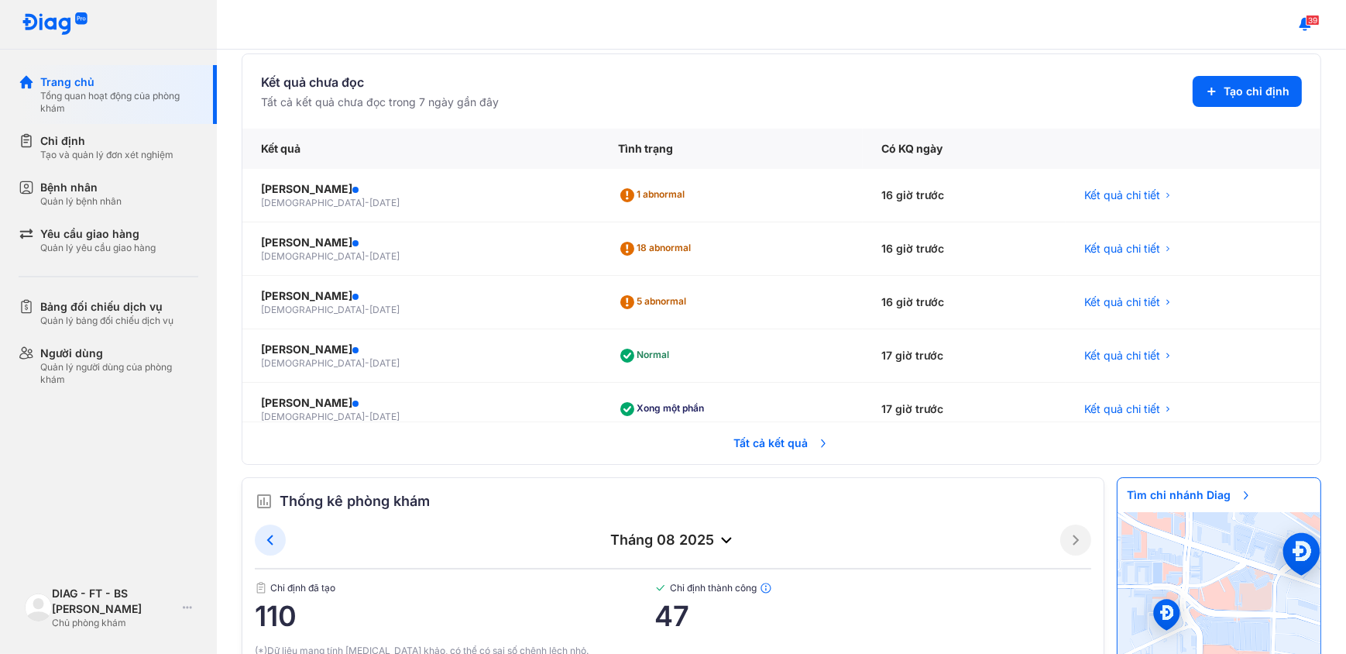
scroll to position [54, 0]
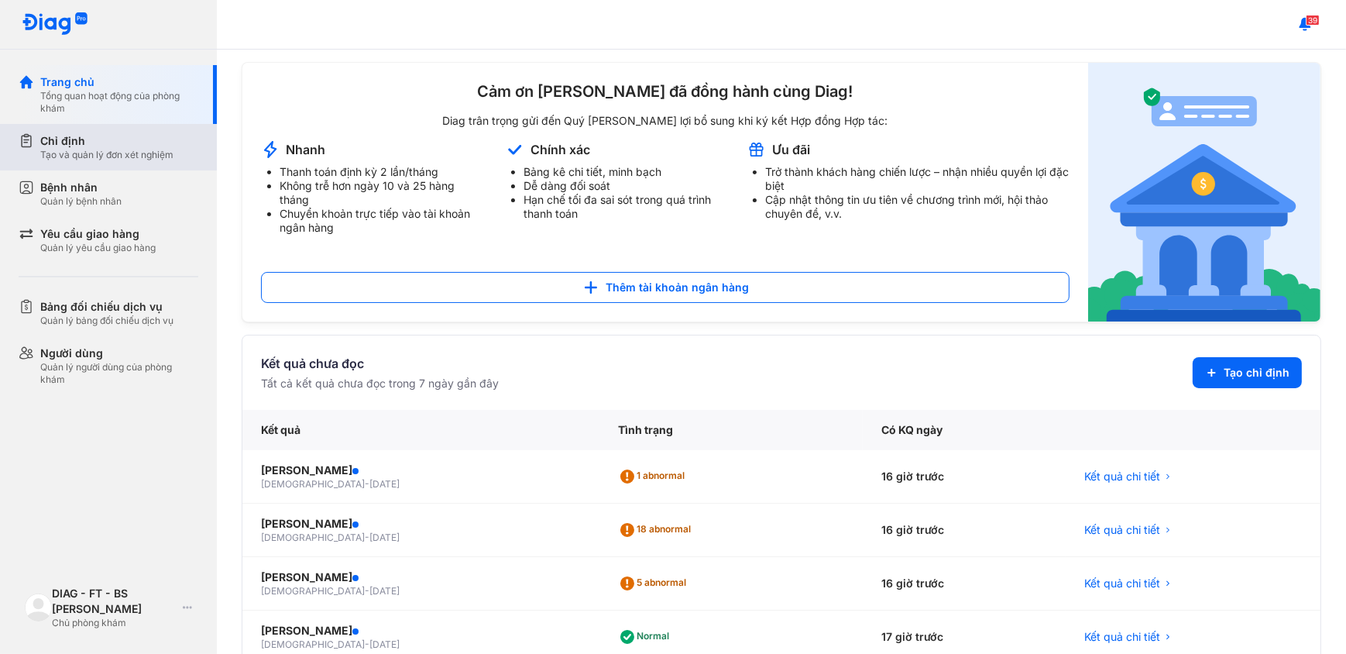
click at [116, 143] on div "Chỉ định" at bounding box center [106, 140] width 133 height 15
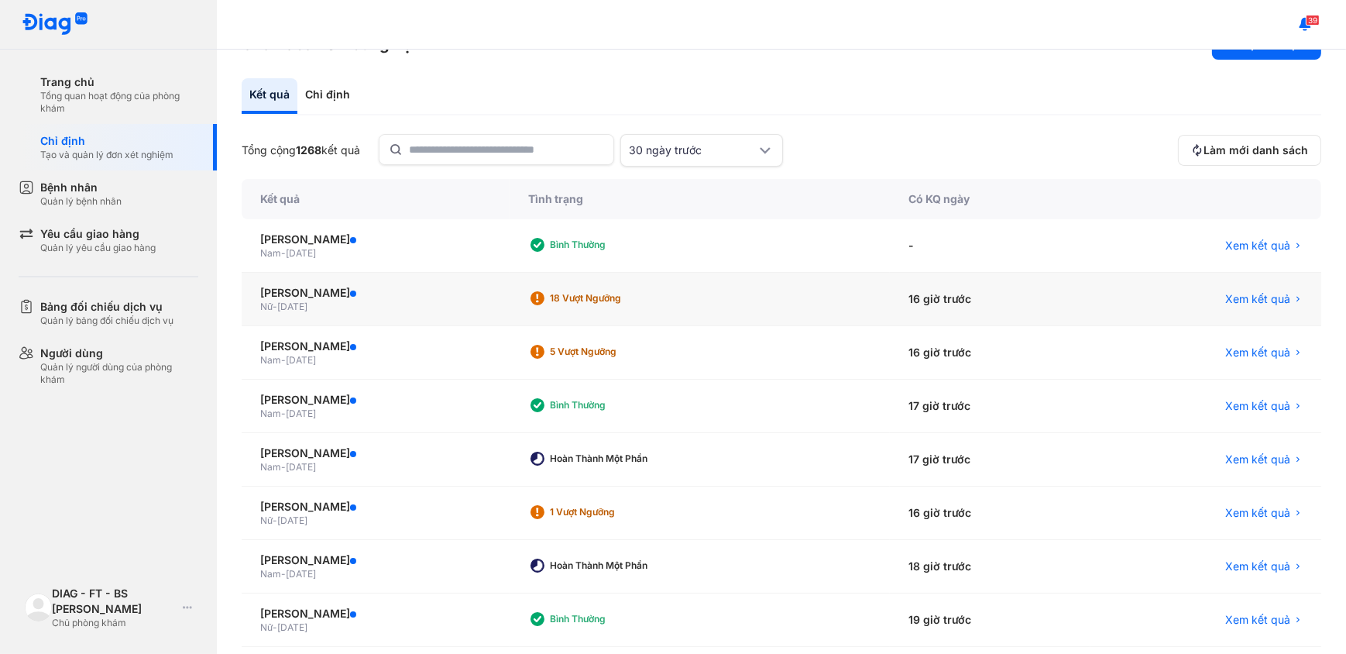
scroll to position [70, 0]
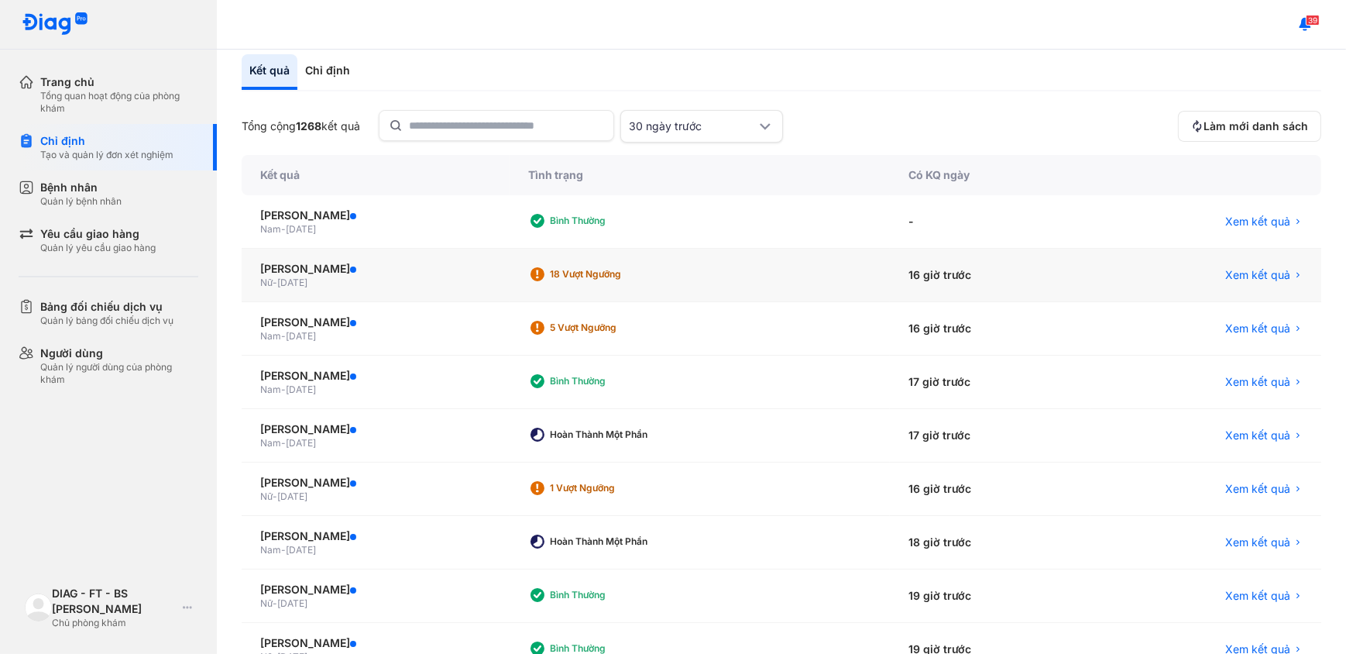
click at [1232, 281] on div "Xem kết quả" at bounding box center [1206, 275] width 231 height 53
click at [1233, 276] on span "Xem kết quả" at bounding box center [1258, 274] width 65 height 15
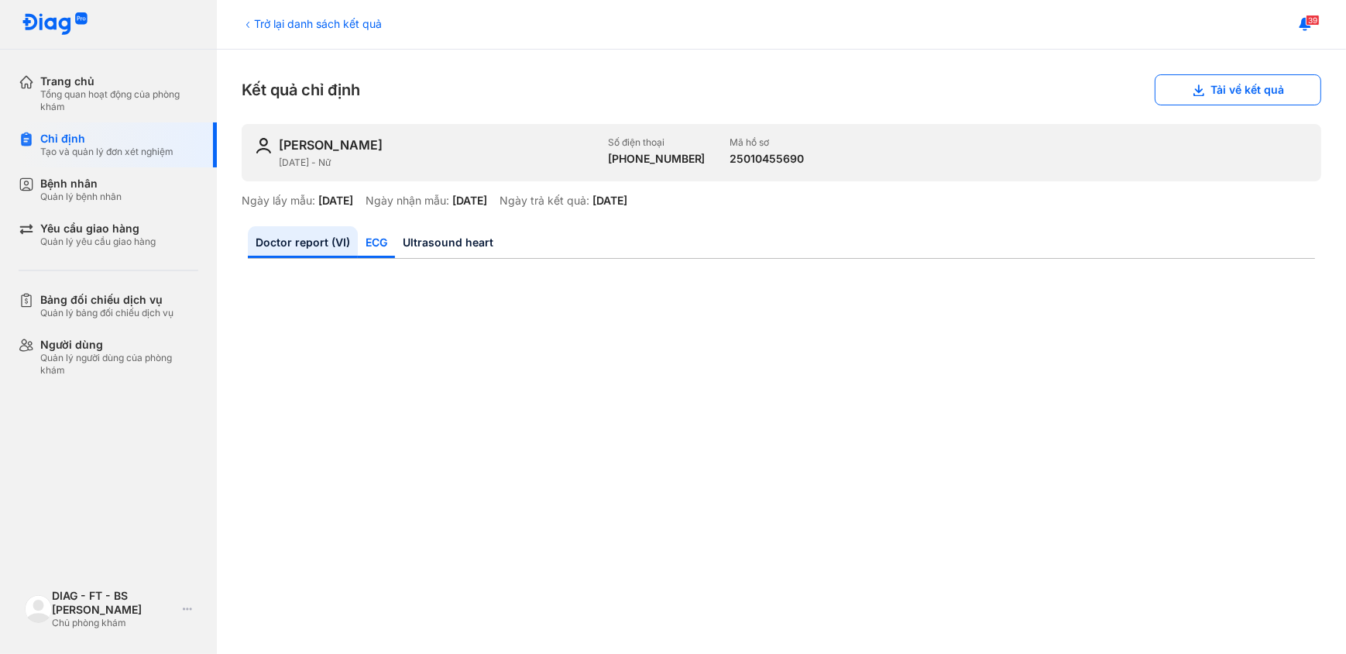
click at [376, 236] on link "ECG" at bounding box center [376, 242] width 37 height 32
click at [441, 239] on link "Ultrasound heart" at bounding box center [448, 242] width 106 height 32
click at [365, 246] on link "ECG" at bounding box center [376, 242] width 37 height 32
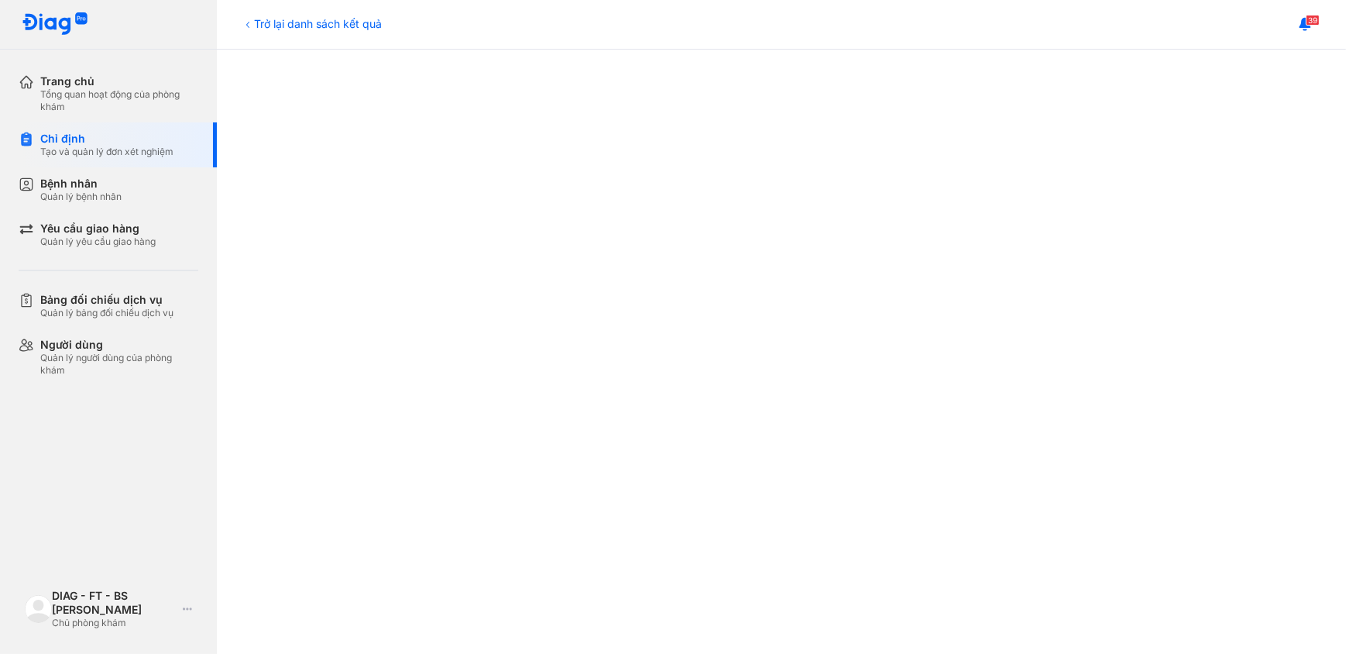
scroll to position [634, 0]
click at [60, 77] on div "Trang chủ" at bounding box center [119, 81] width 158 height 14
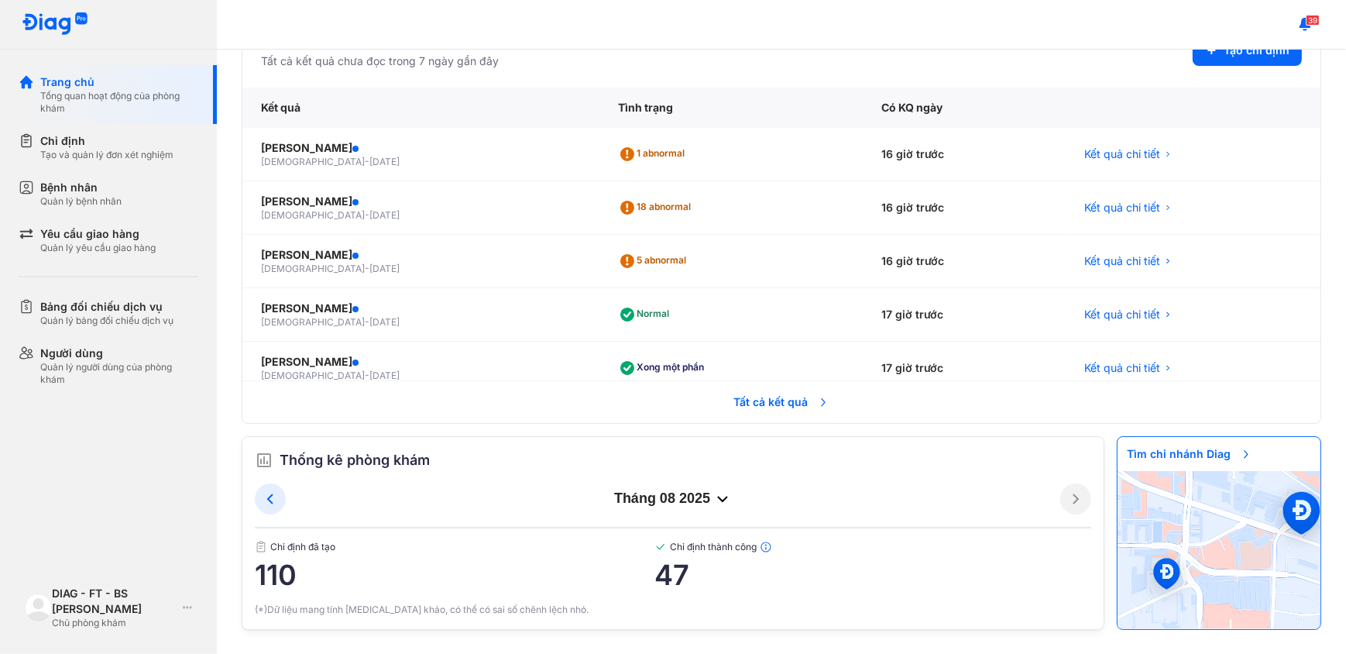
scroll to position [24, 0]
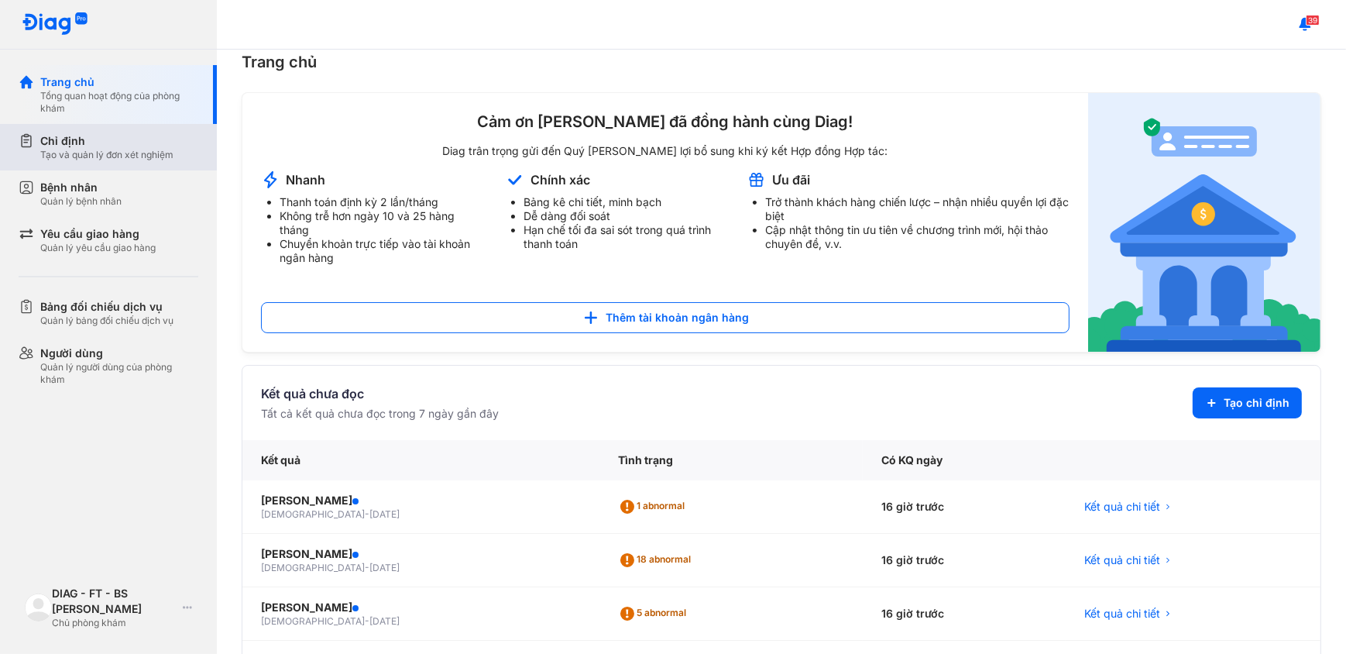
click at [81, 160] on div "Tạo và quản lý đơn xét nghiệm" at bounding box center [106, 155] width 133 height 12
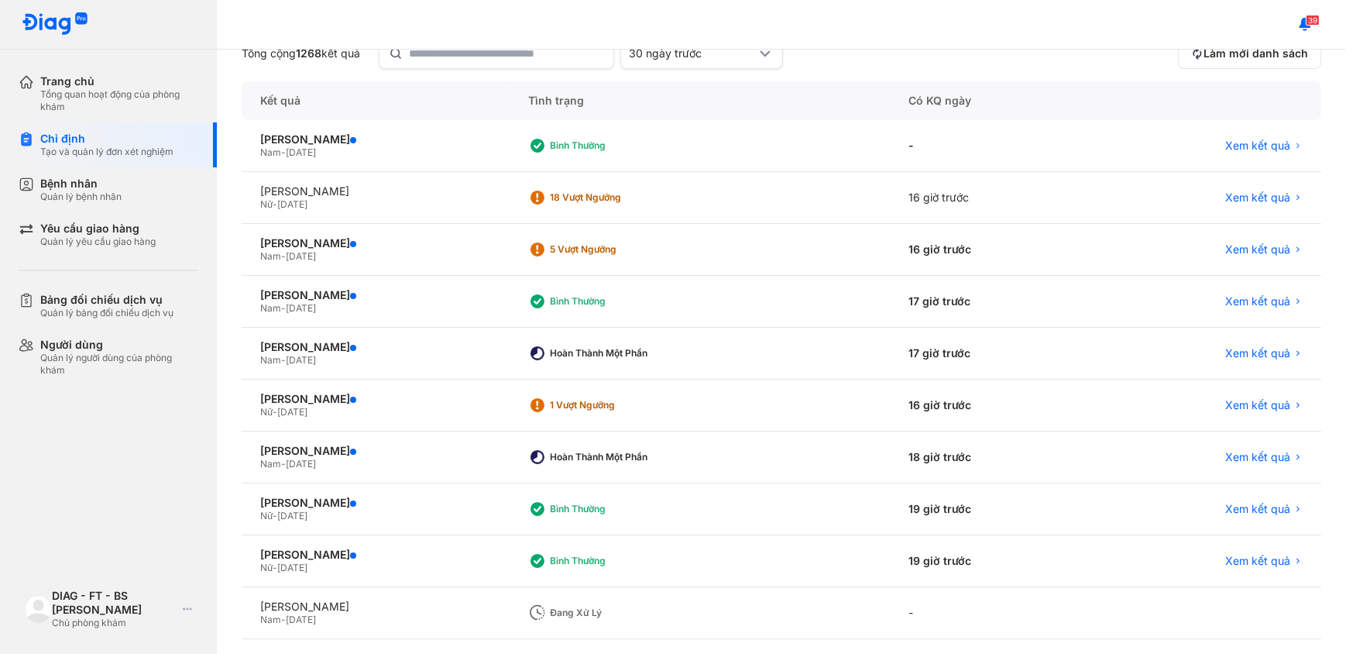
scroll to position [205, 0]
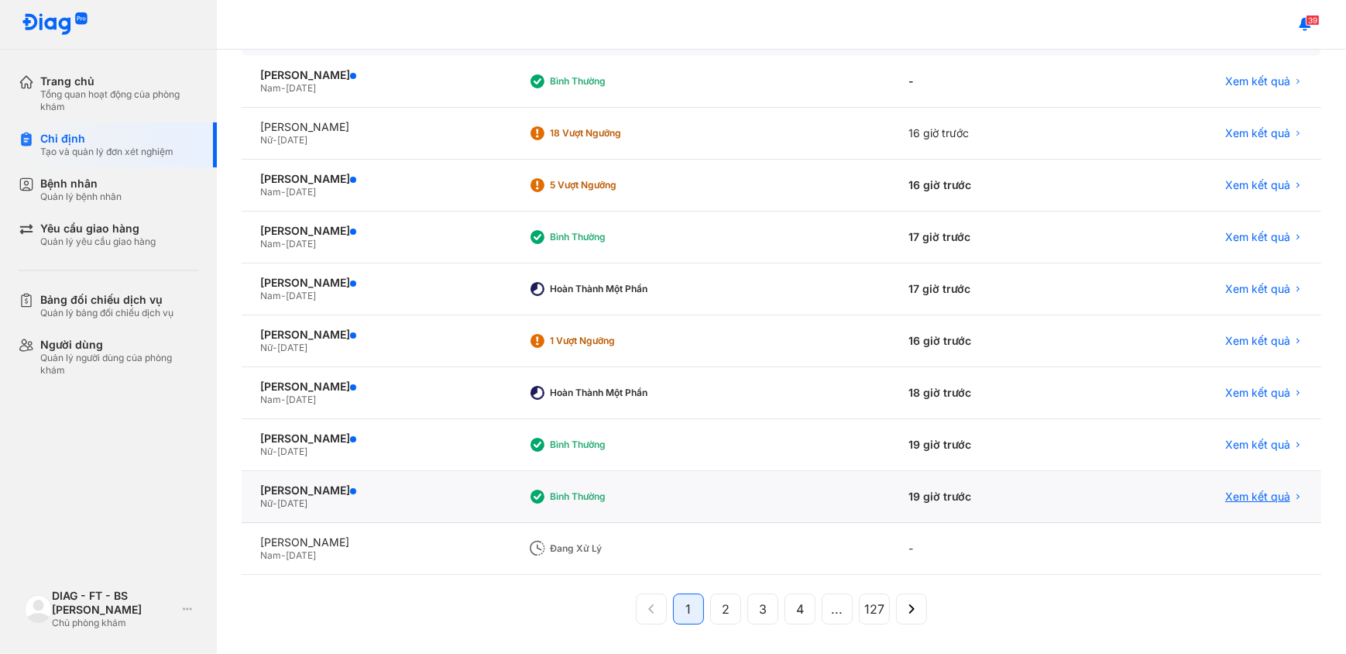
click at [1262, 497] on span "Xem kết quả" at bounding box center [1258, 497] width 65 height 14
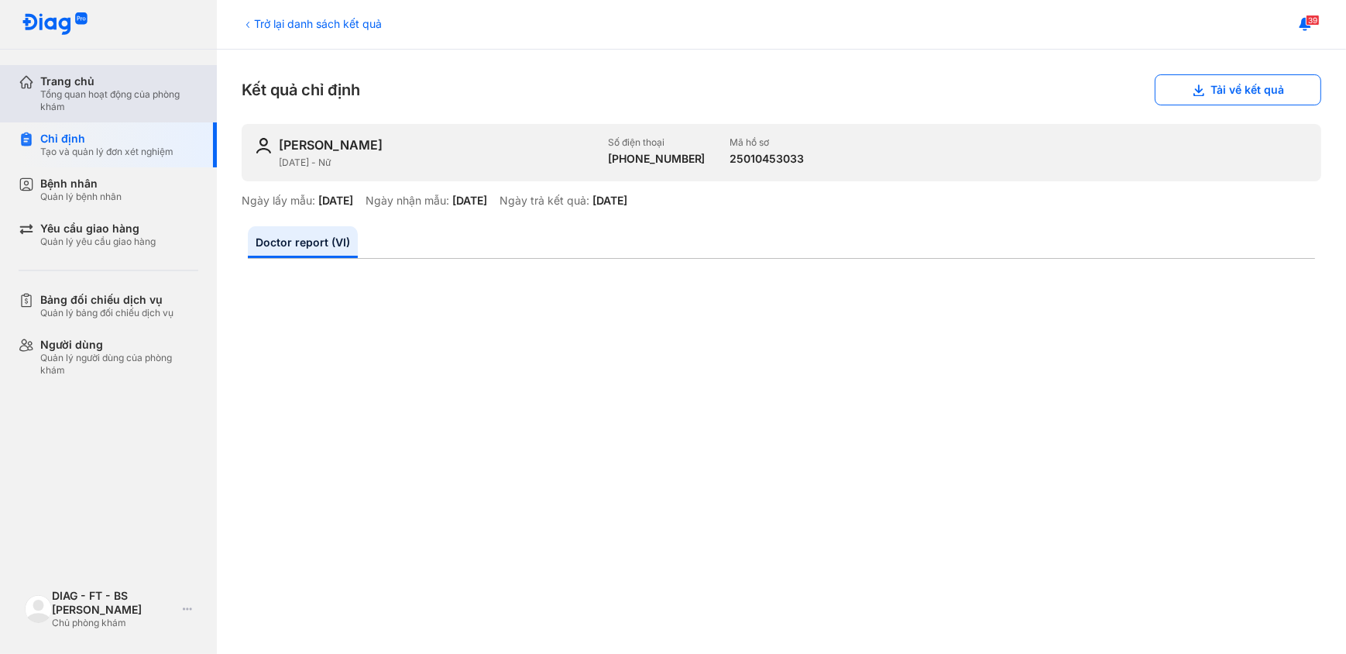
click at [64, 84] on div "Trang chủ" at bounding box center [119, 81] width 158 height 14
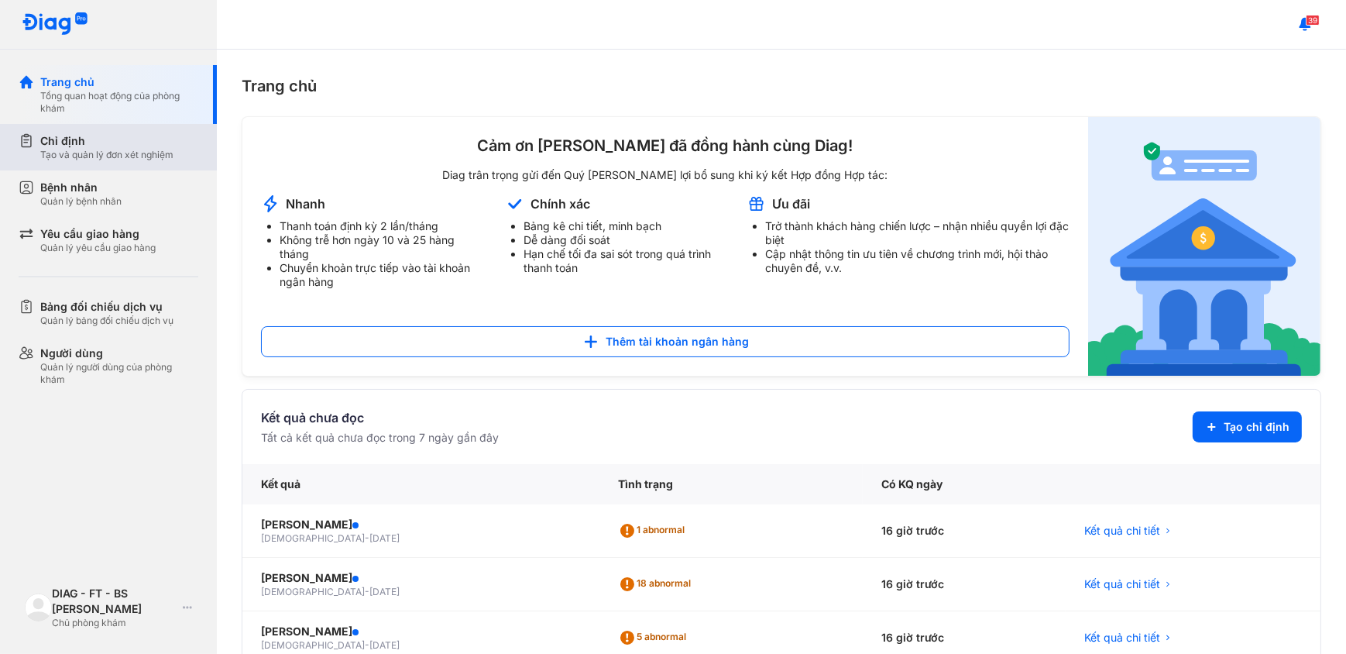
click at [102, 154] on div "Tạo và quản lý đơn xét nghiệm" at bounding box center [106, 155] width 133 height 12
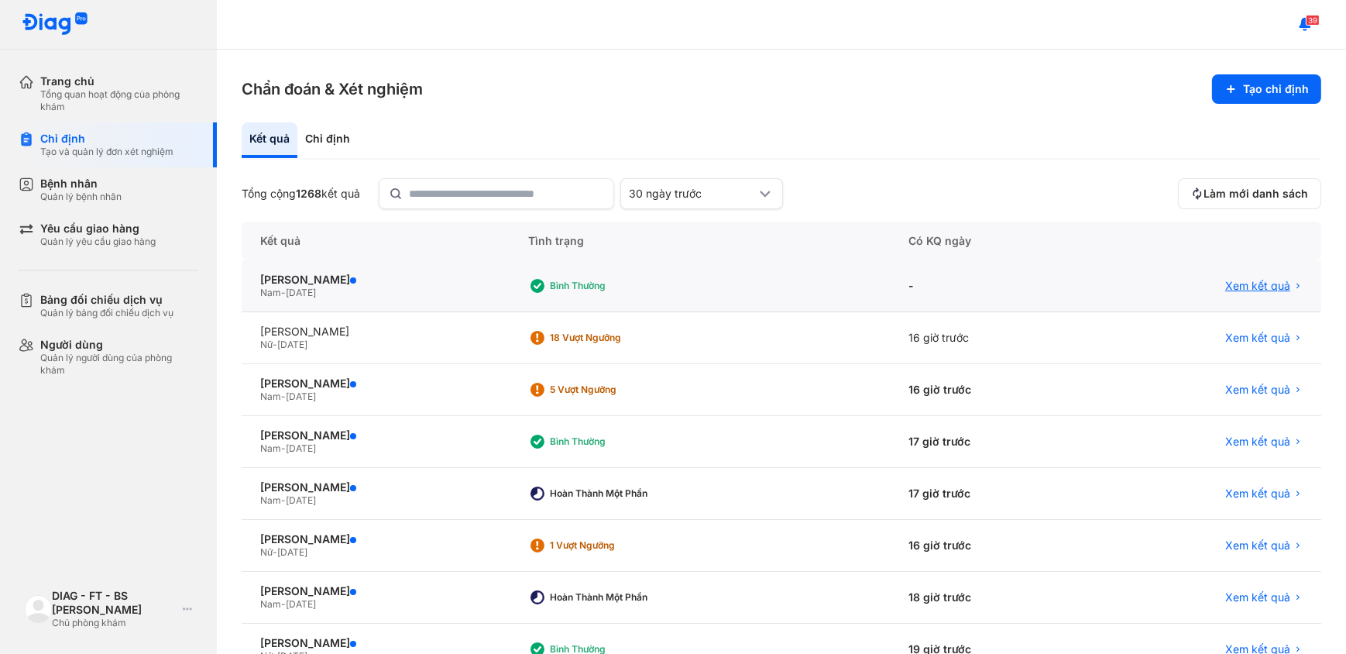
click at [1226, 287] on span "Xem kết quả" at bounding box center [1258, 286] width 65 height 14
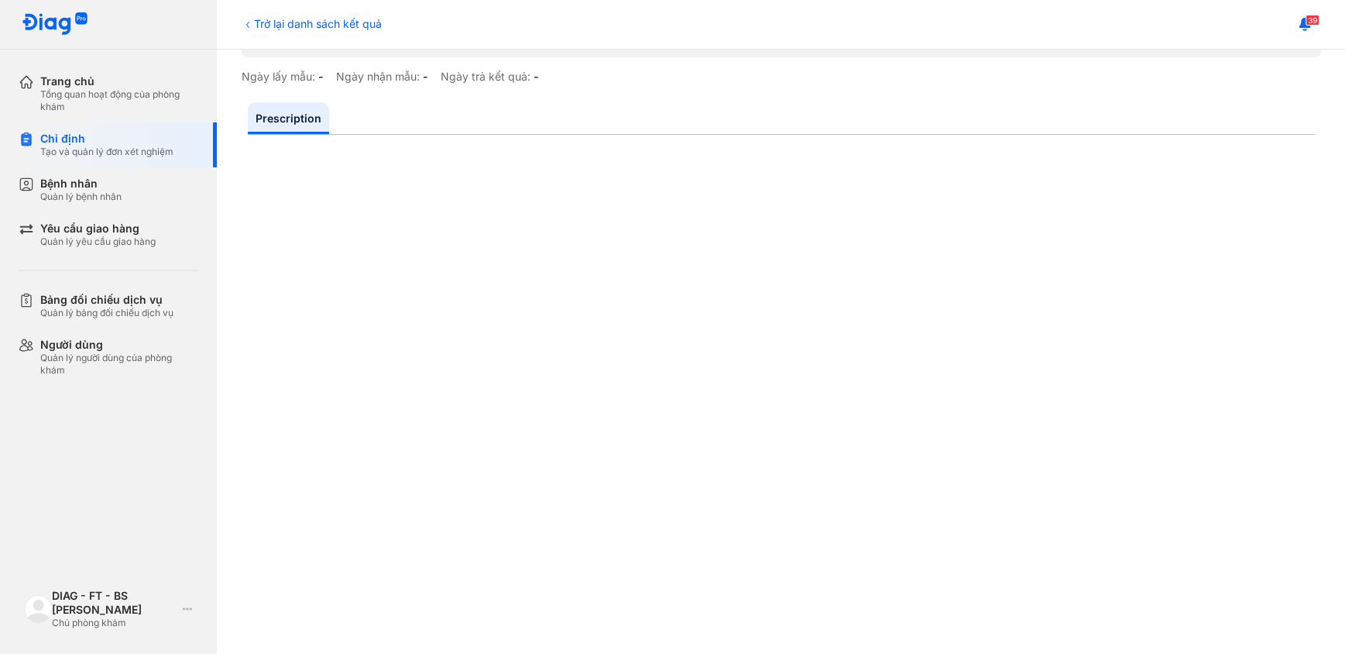
scroll to position [140, 0]
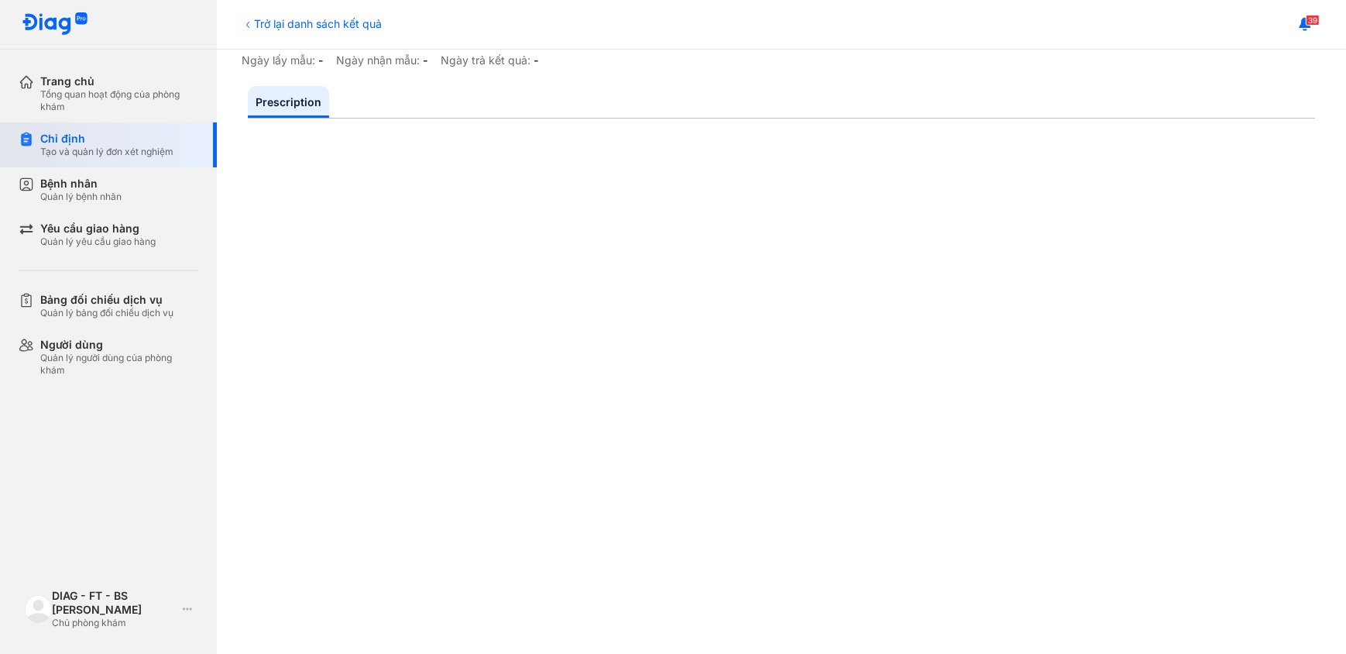
click at [76, 146] on div "Tạo và quản lý đơn xét nghiệm" at bounding box center [106, 152] width 133 height 12
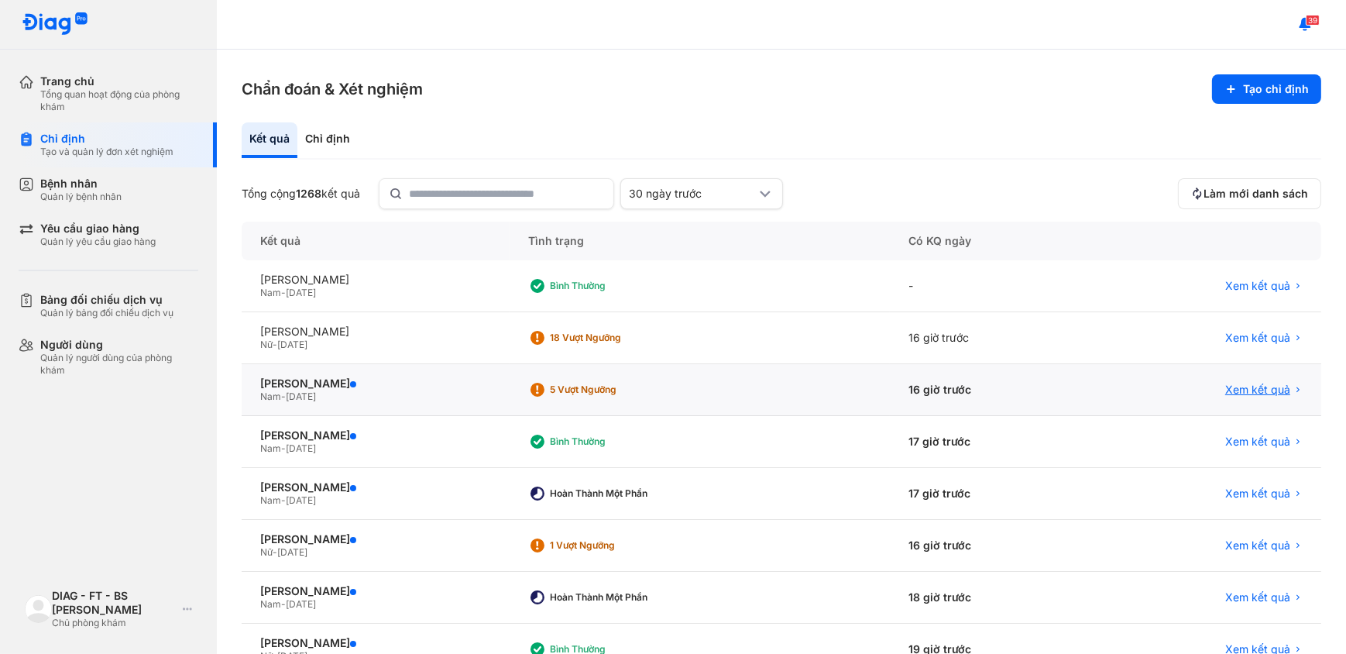
click at [1270, 389] on span "Xem kết quả" at bounding box center [1258, 390] width 65 height 14
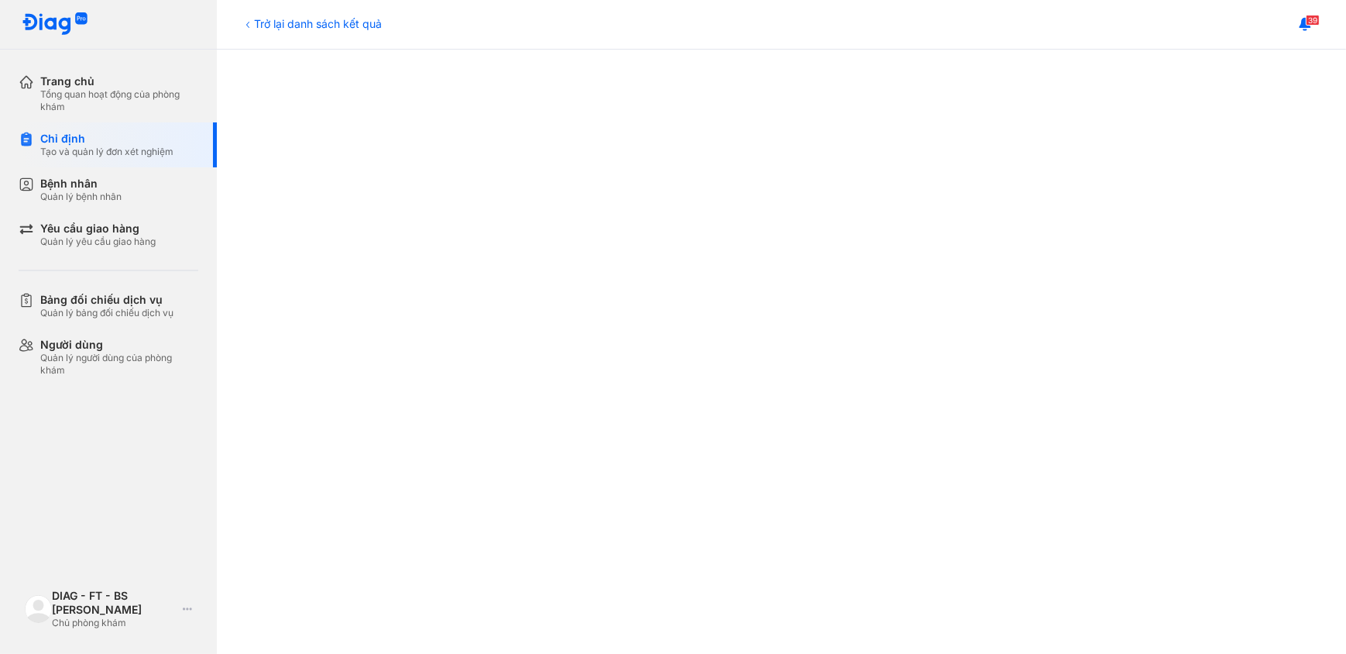
scroll to position [493, 0]
click at [90, 153] on div "Tạo và quản lý đơn xét nghiệm" at bounding box center [106, 152] width 133 height 12
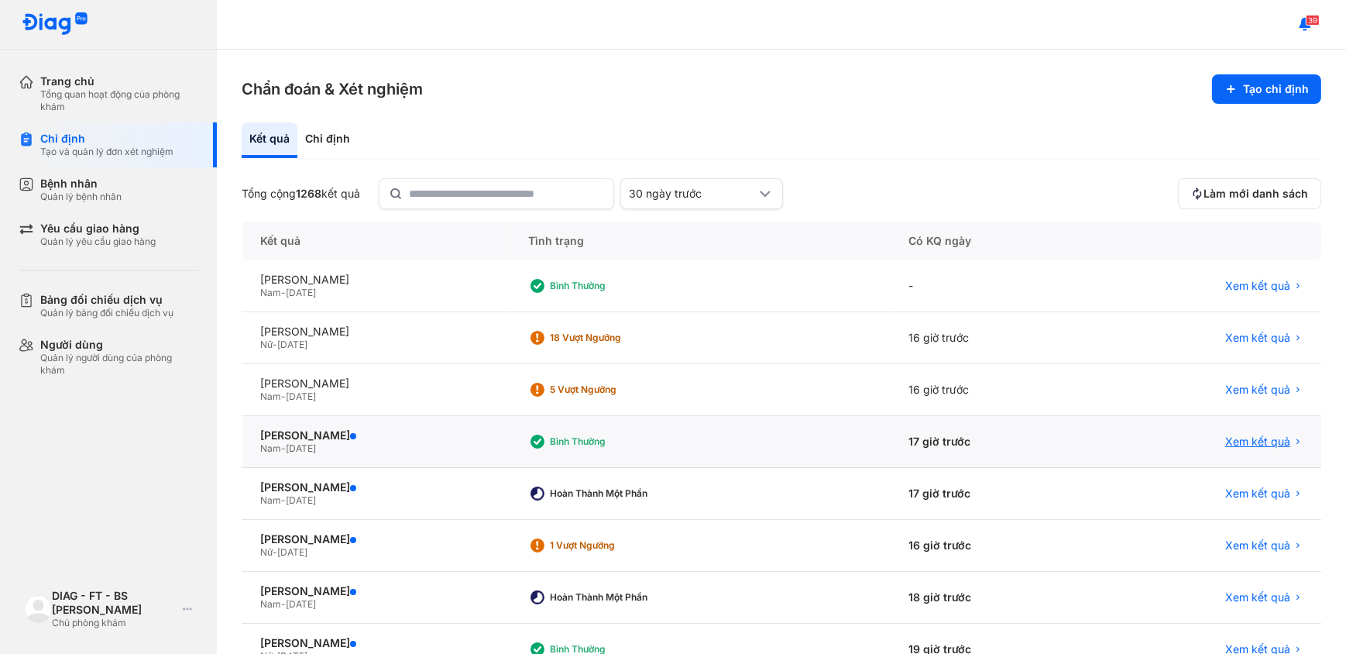
click at [1257, 439] on span "Xem kết quả" at bounding box center [1258, 442] width 65 height 14
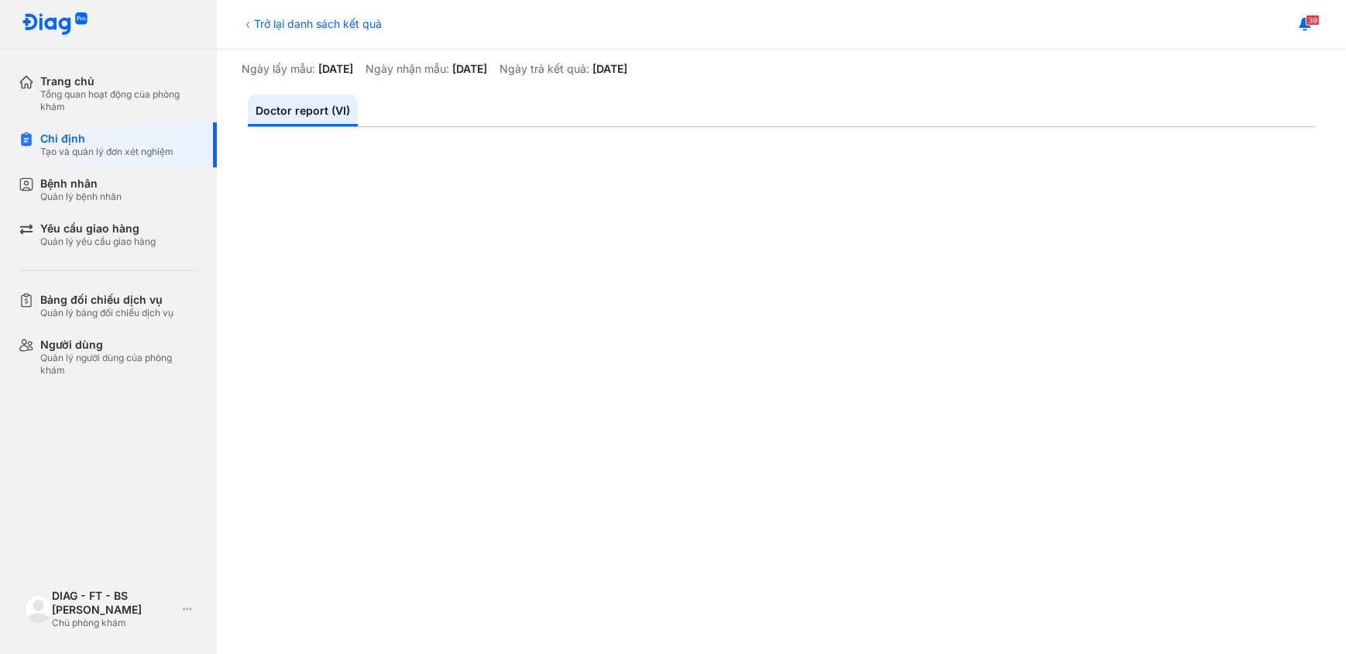
scroll to position [140, 0]
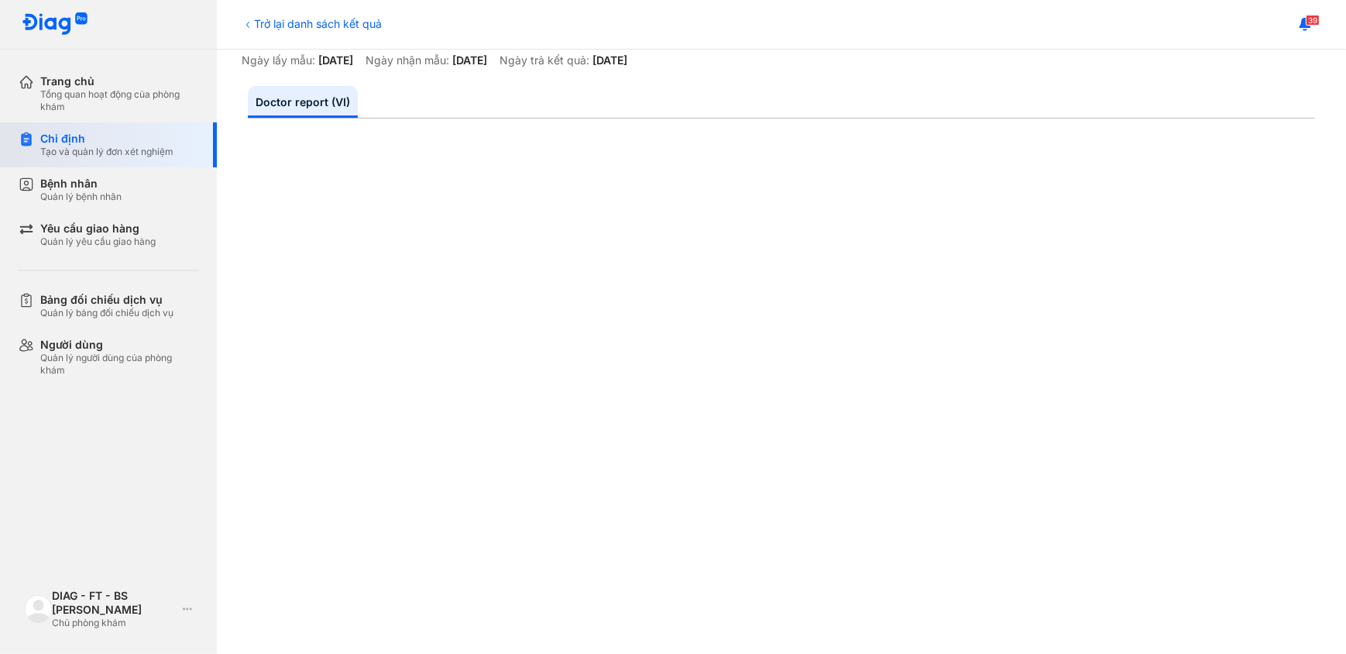
click at [67, 146] on div "Tạo và quản lý đơn xét nghiệm" at bounding box center [106, 152] width 133 height 12
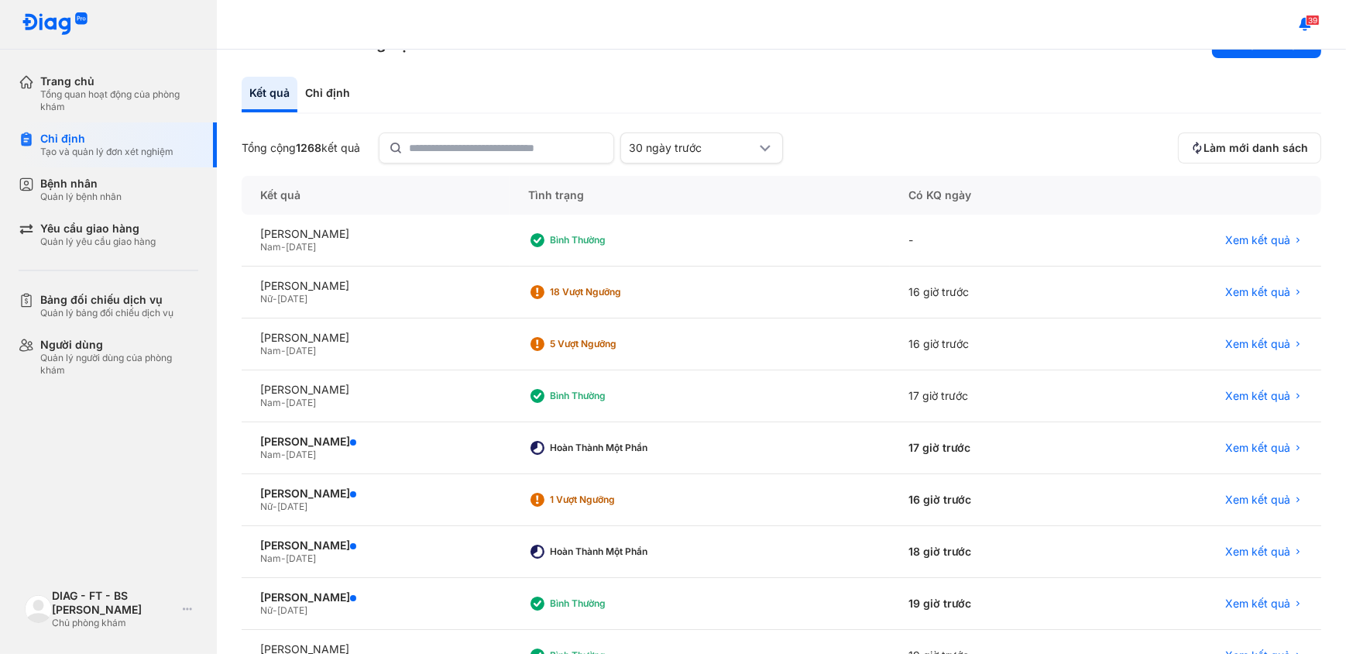
scroll to position [70, 0]
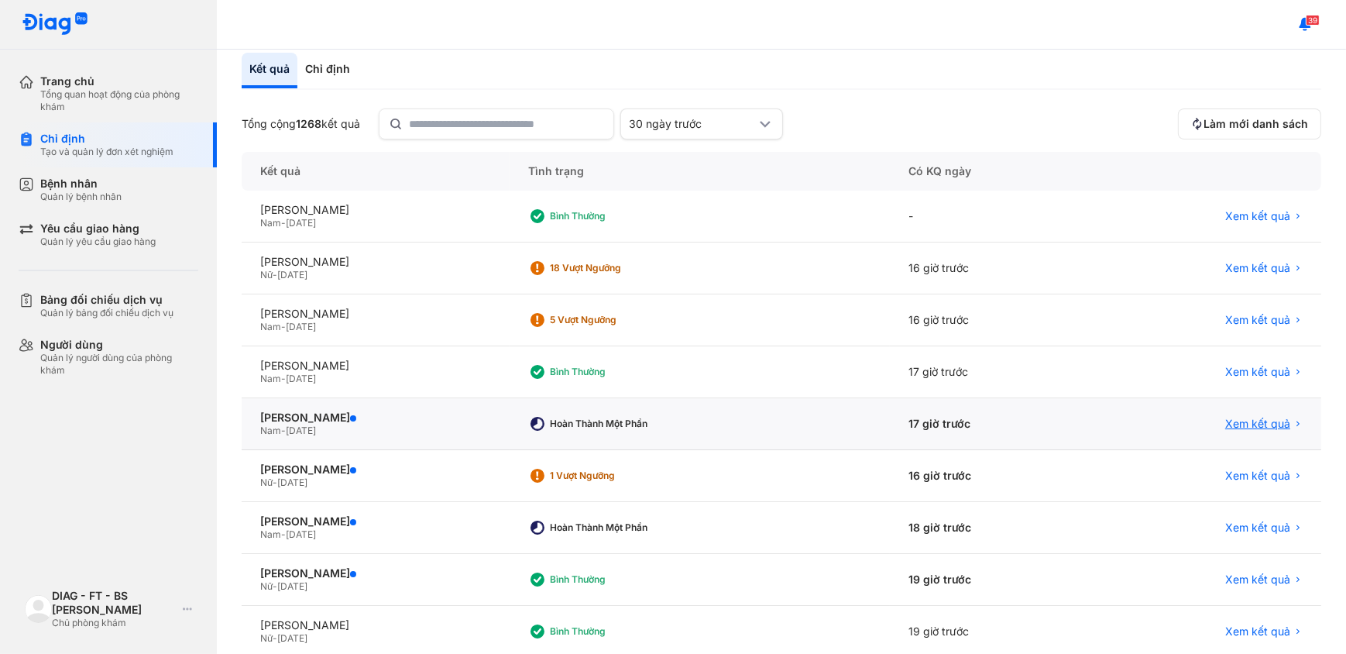
click at [1259, 418] on span "Xem kết quả" at bounding box center [1258, 424] width 65 height 14
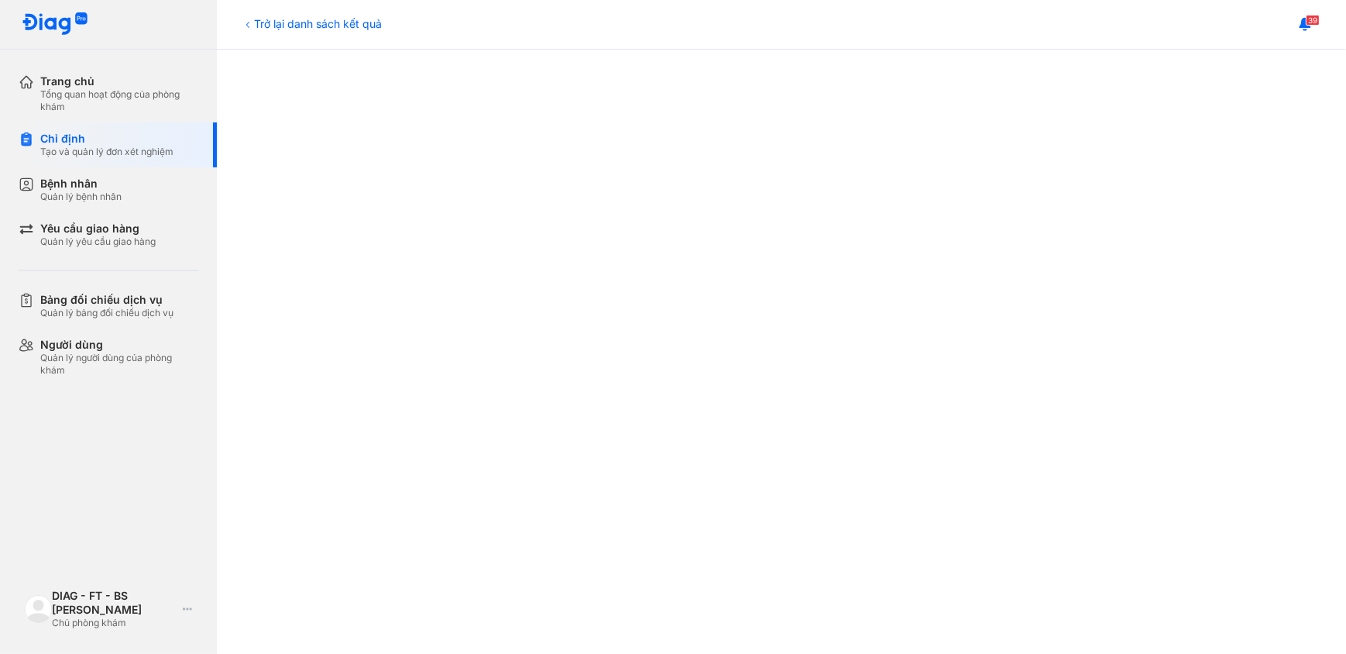
scroll to position [422, 0]
click at [55, 142] on div "Chỉ định" at bounding box center [106, 139] width 133 height 14
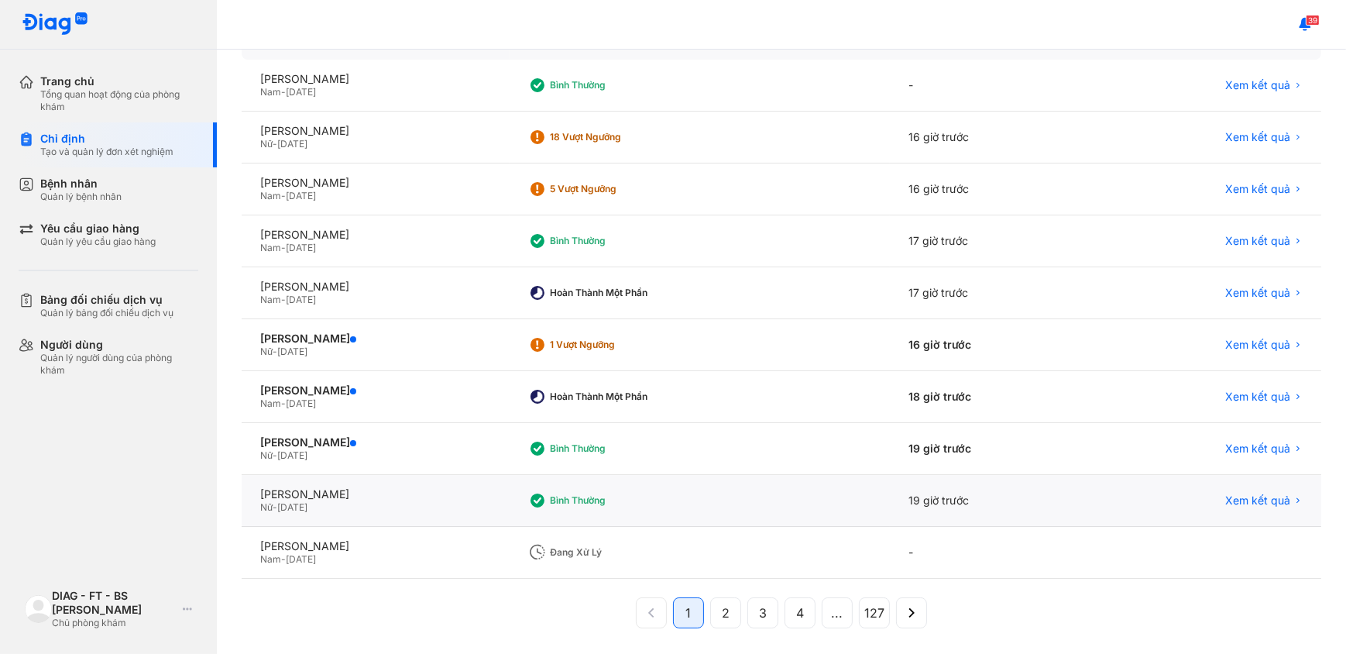
scroll to position [205, 0]
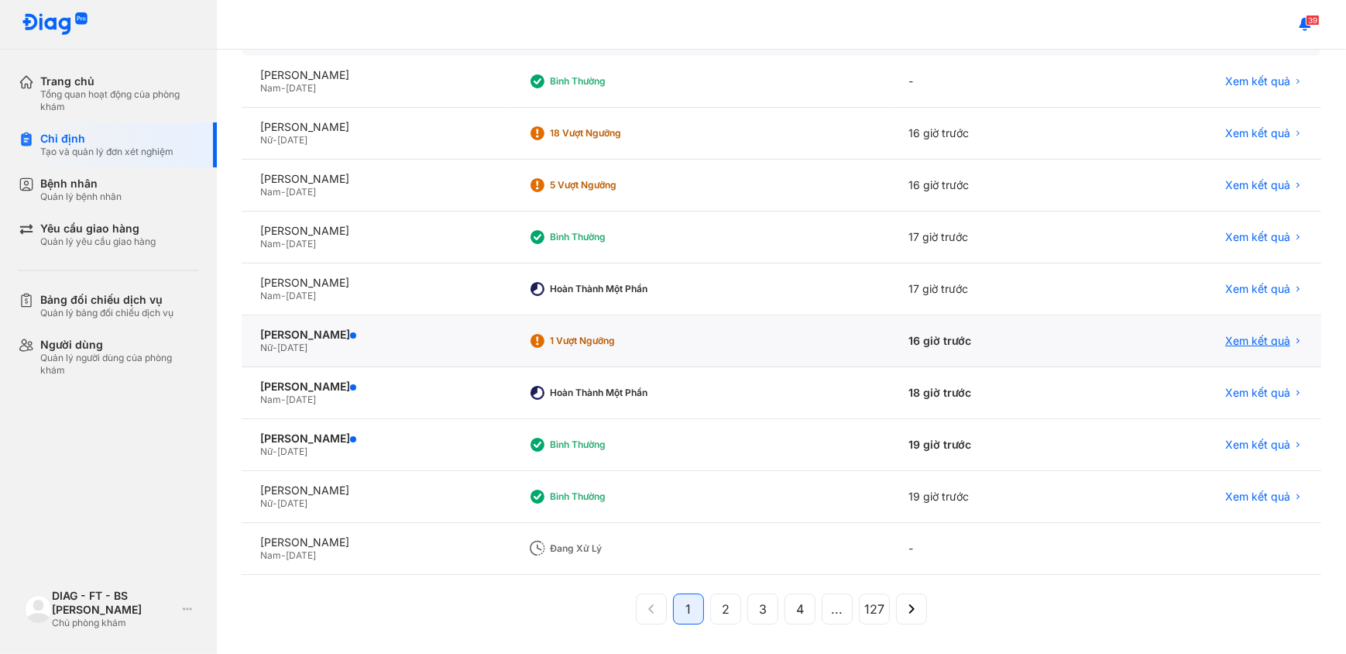
click at [1236, 334] on span "Xem kết quả" at bounding box center [1258, 341] width 65 height 14
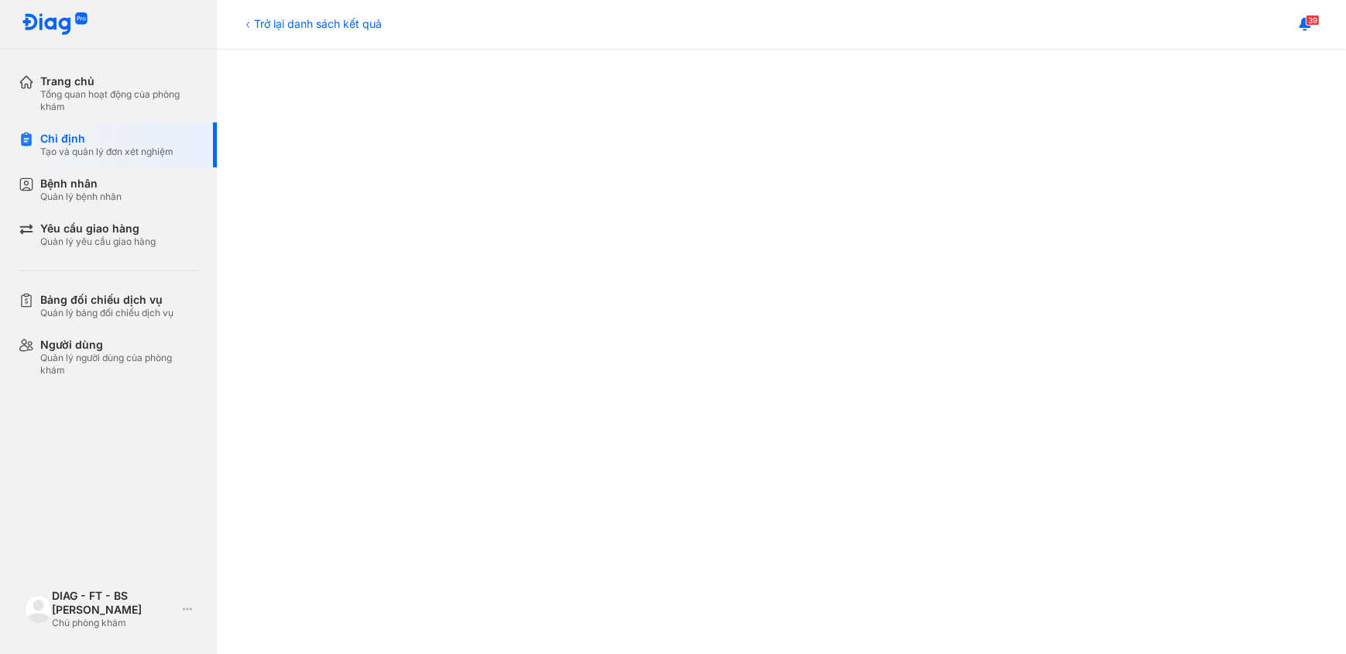
scroll to position [352, 0]
click at [98, 146] on div "Tạo và quản lý đơn xét nghiệm" at bounding box center [106, 152] width 133 height 12
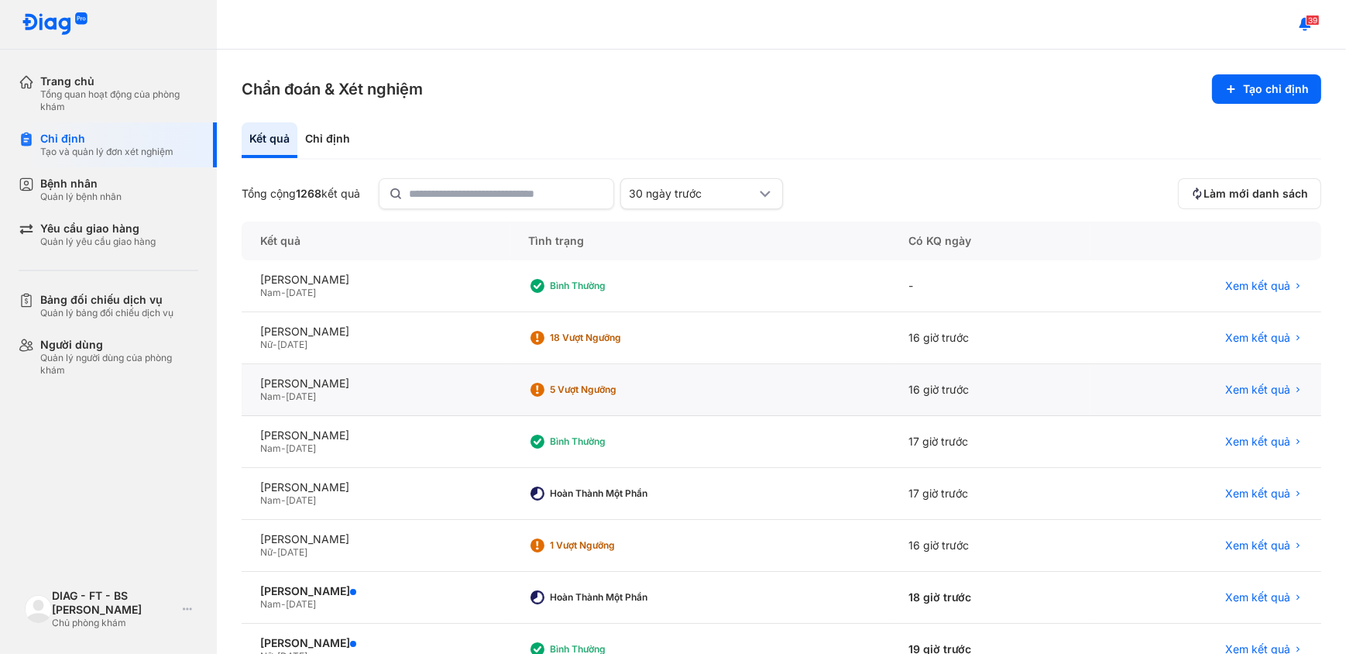
scroll to position [205, 0]
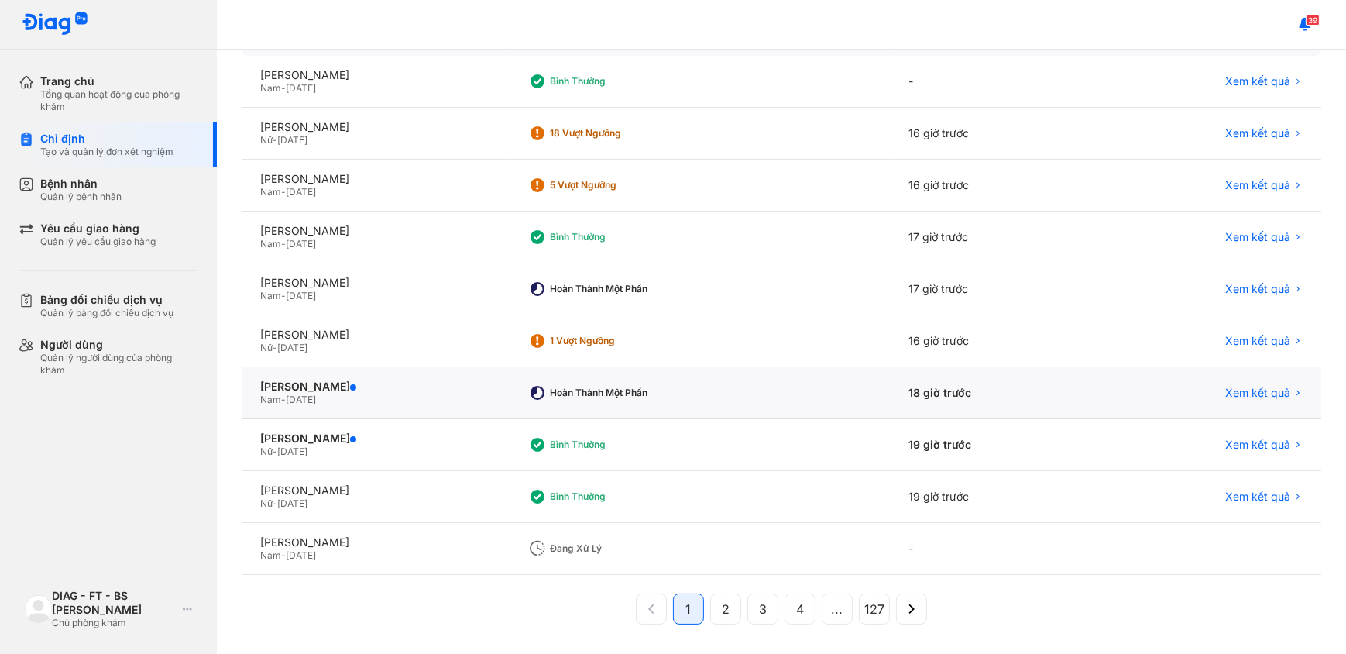
click at [1236, 388] on span "Xem kết quả" at bounding box center [1258, 393] width 65 height 14
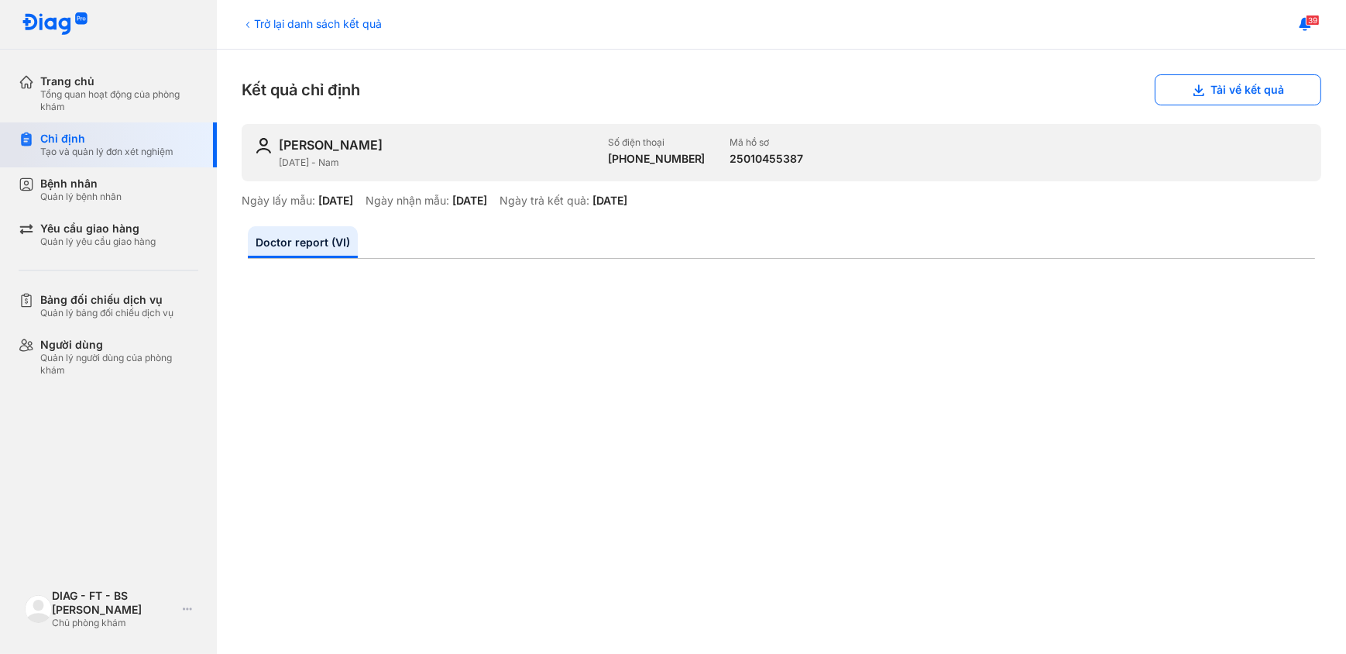
click at [70, 143] on div "Chỉ định" at bounding box center [106, 139] width 133 height 14
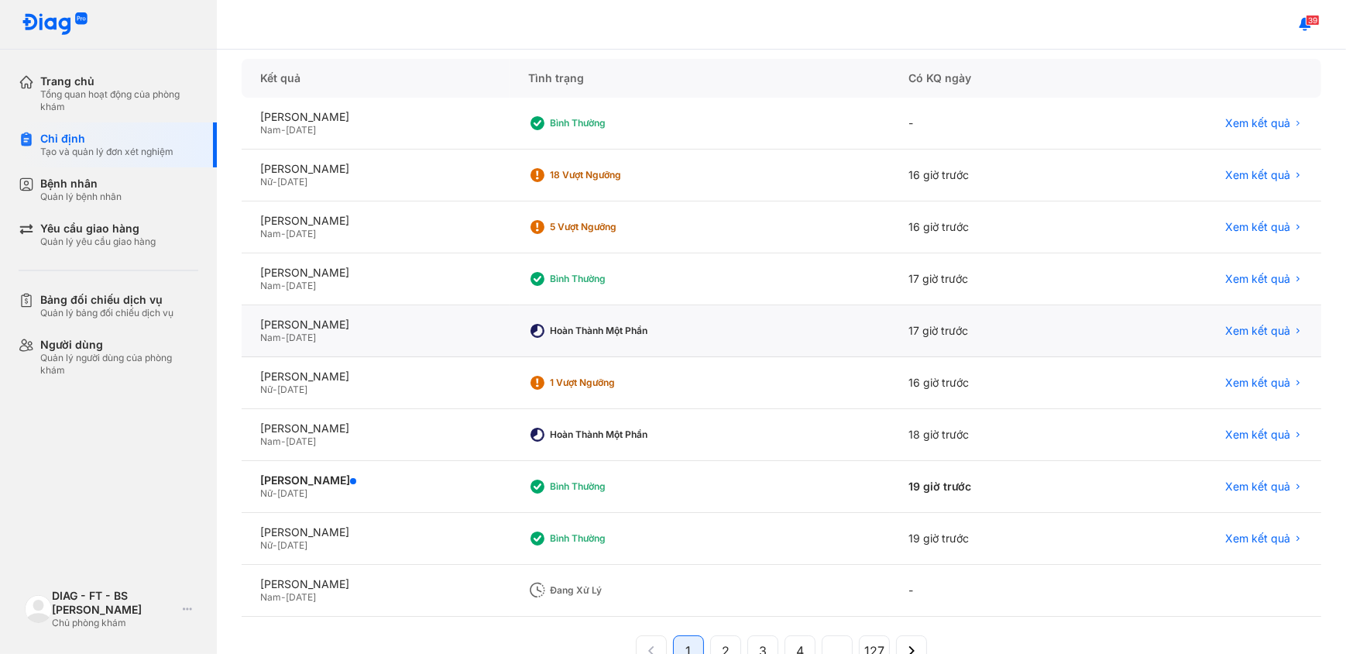
scroll to position [205, 0]
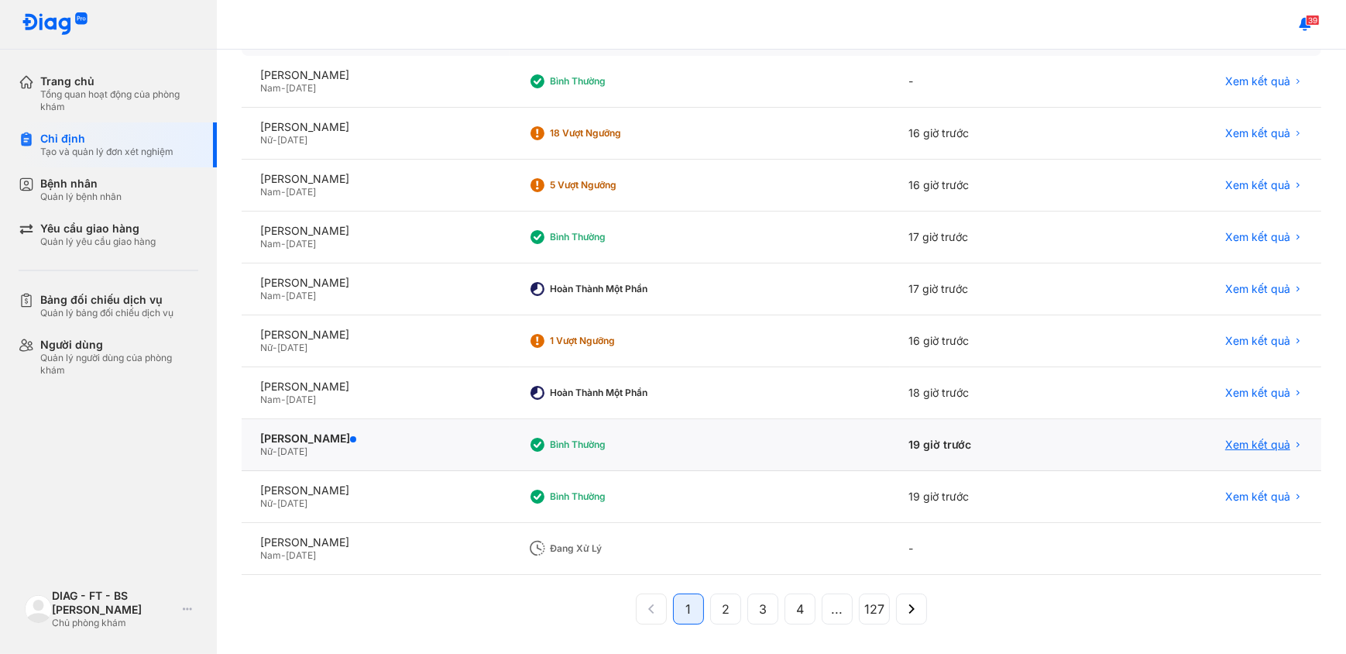
click at [1235, 447] on span "Xem kết quả" at bounding box center [1258, 445] width 65 height 14
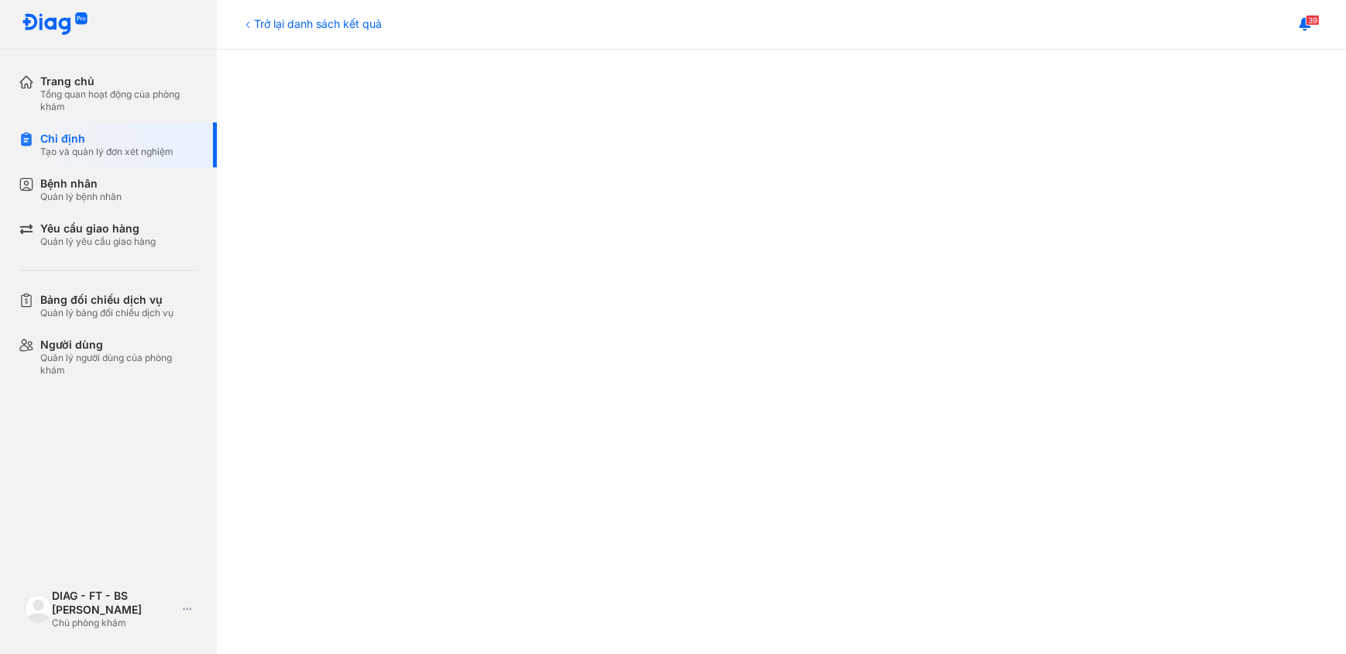
scroll to position [352, 0]
click at [71, 135] on div "Chỉ định" at bounding box center [106, 139] width 133 height 14
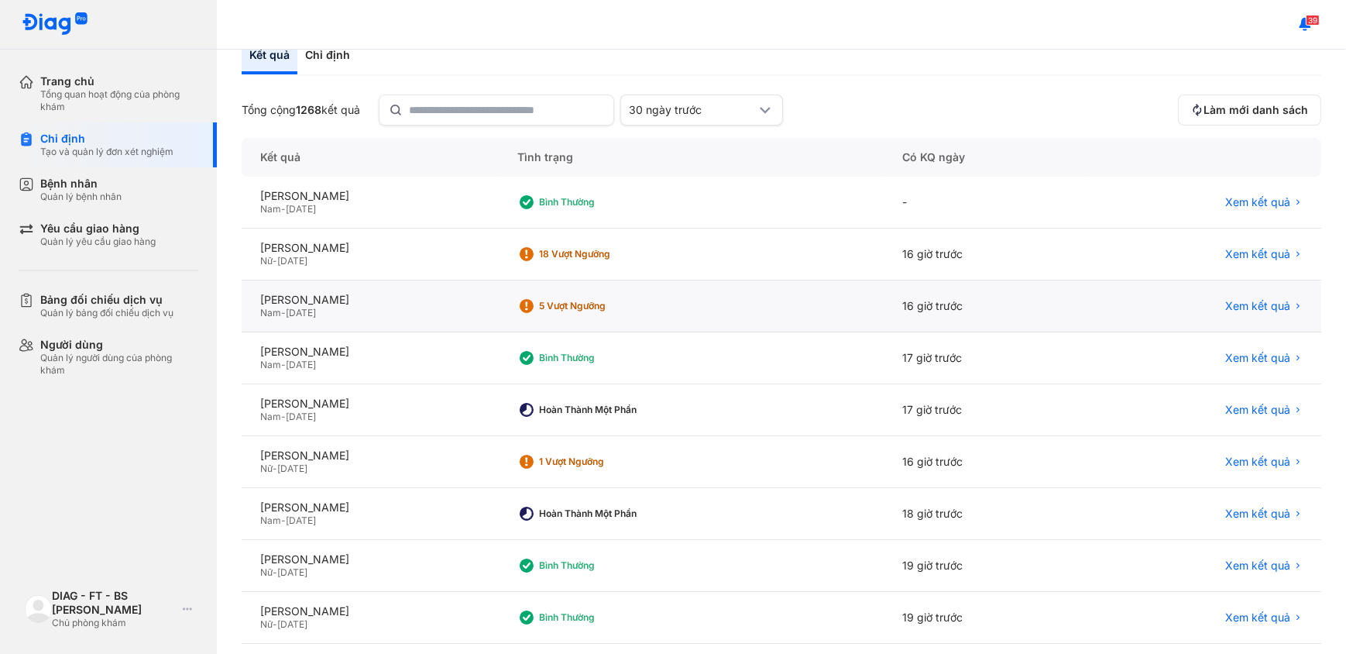
scroll to position [205, 0]
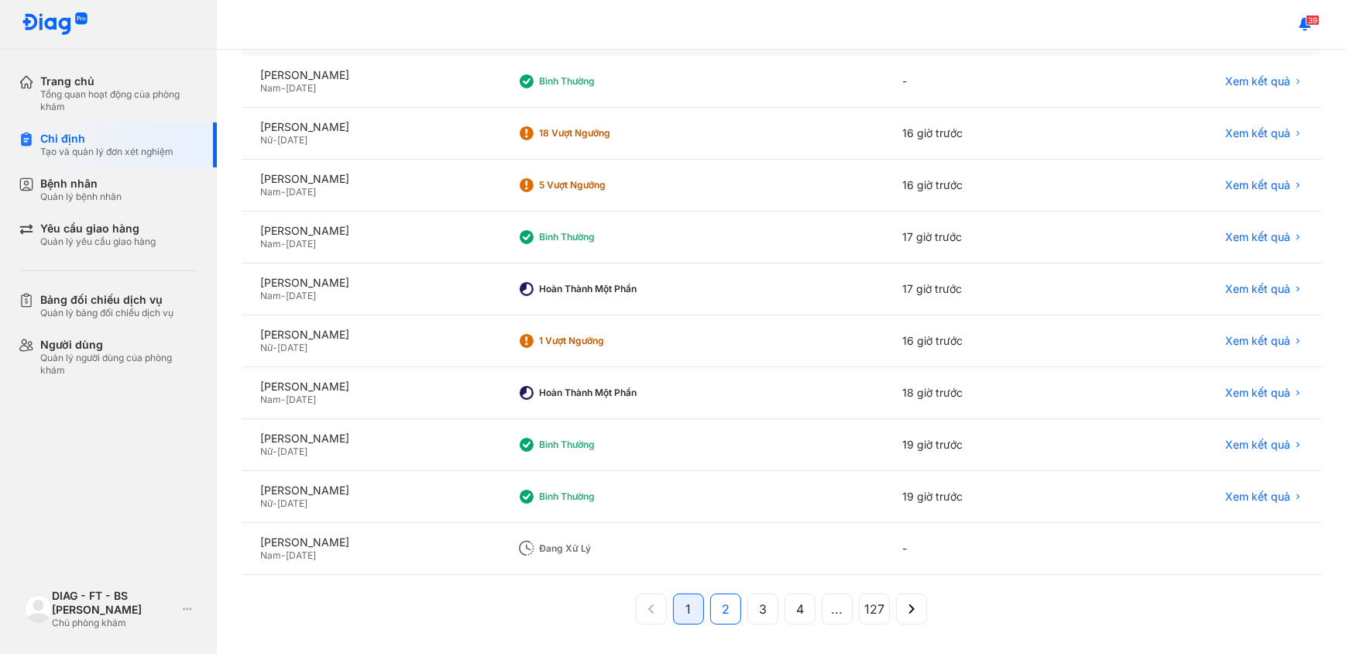
click at [748, 603] on button "2" at bounding box center [763, 608] width 31 height 31
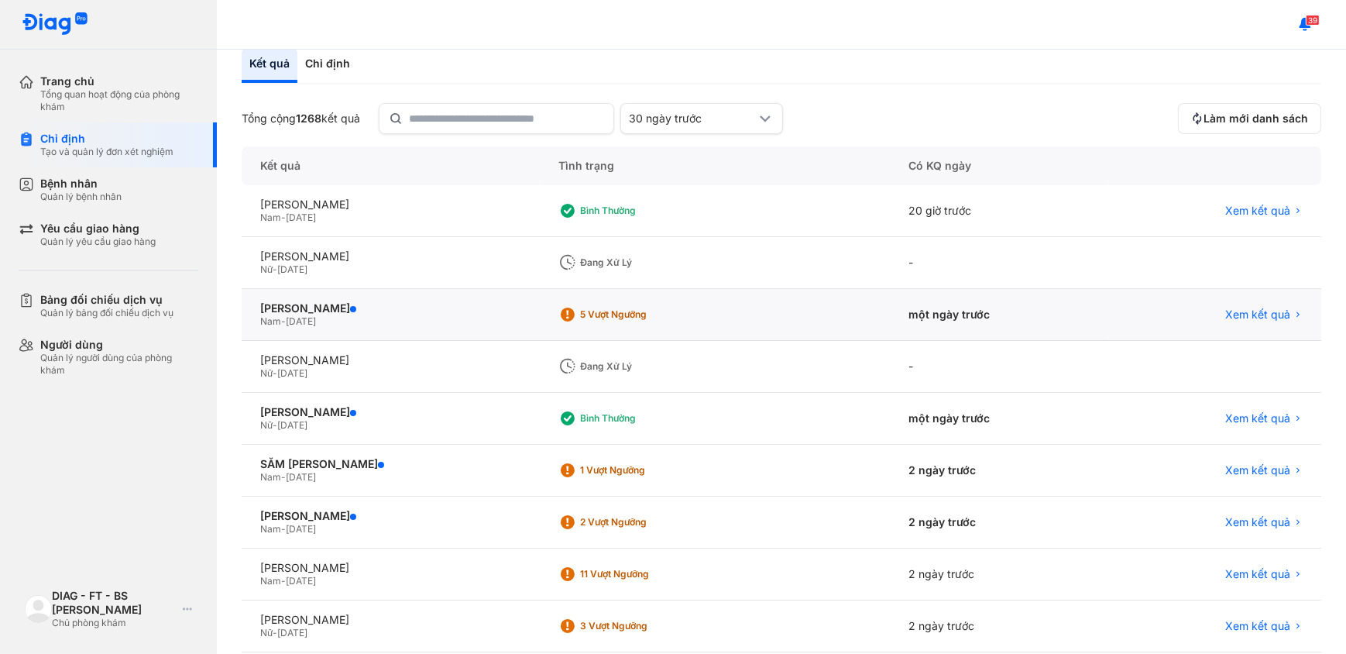
scroll to position [64, 0]
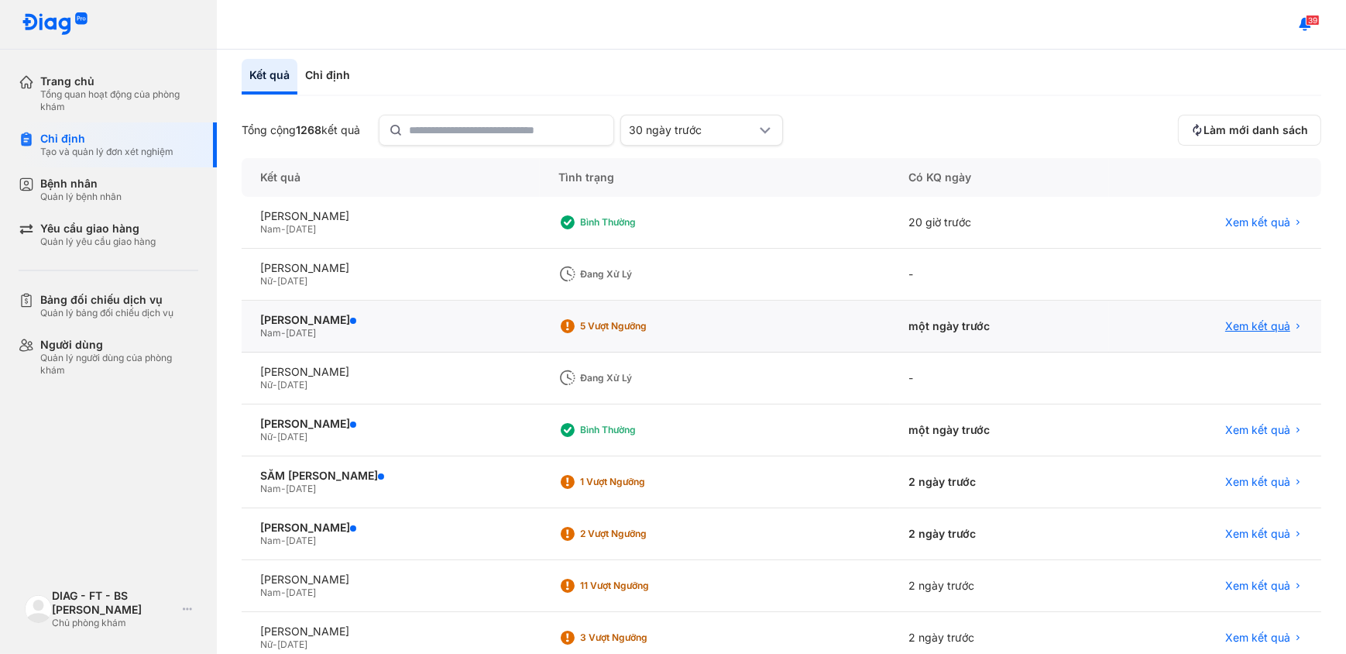
click at [1243, 328] on span "Xem kết quả" at bounding box center [1258, 326] width 65 height 14
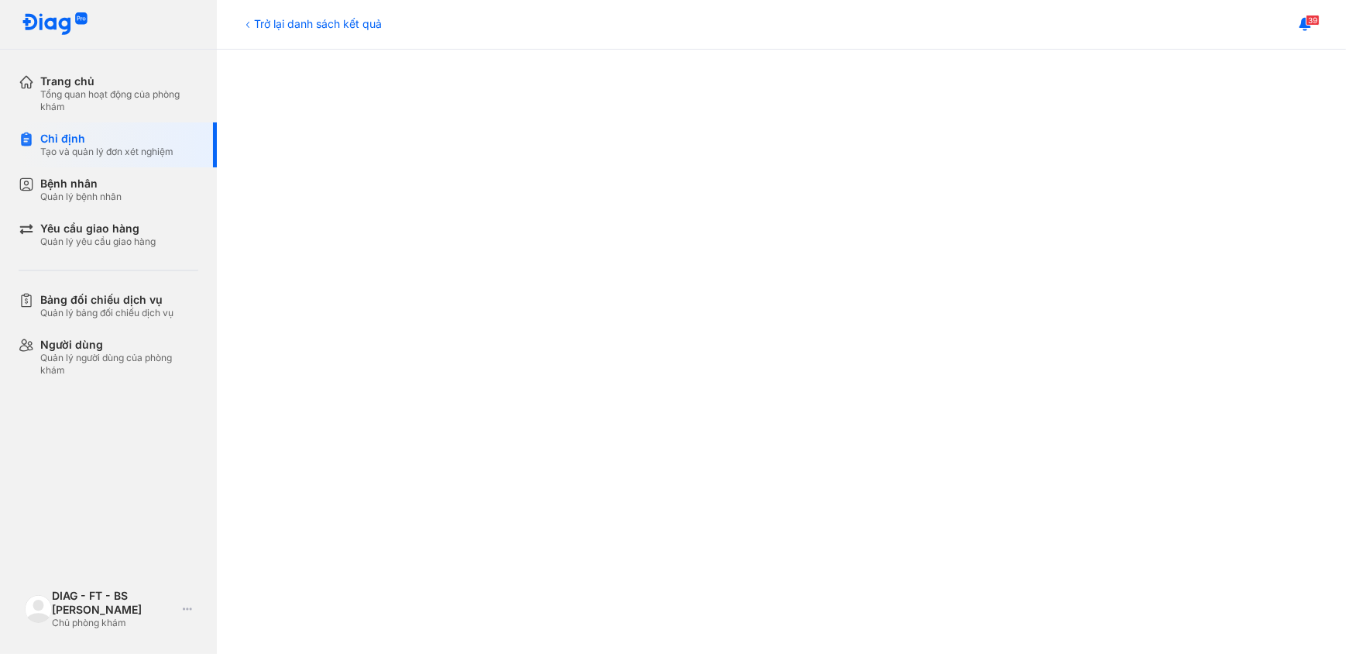
scroll to position [634, 0]
click at [104, 96] on div "Tổng quan hoạt động của phòng khám" at bounding box center [119, 100] width 158 height 25
